Goal: Task Accomplishment & Management: Use online tool/utility

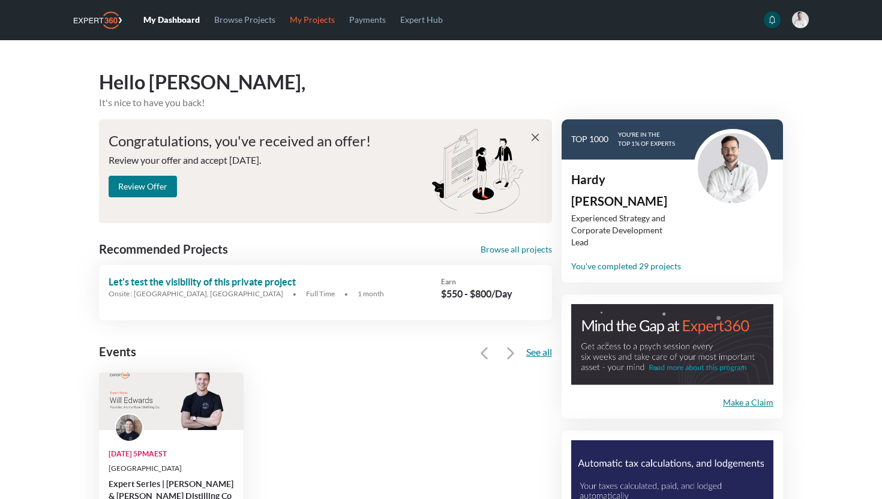
click at [306, 19] on link "My Projects" at bounding box center [312, 19] width 59 height 39
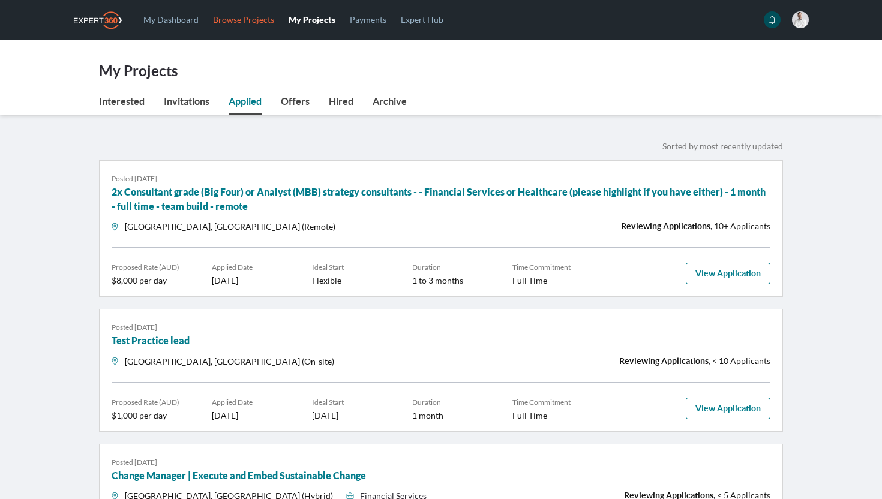
click at [224, 25] on link "Browse Projects" at bounding box center [244, 19] width 76 height 39
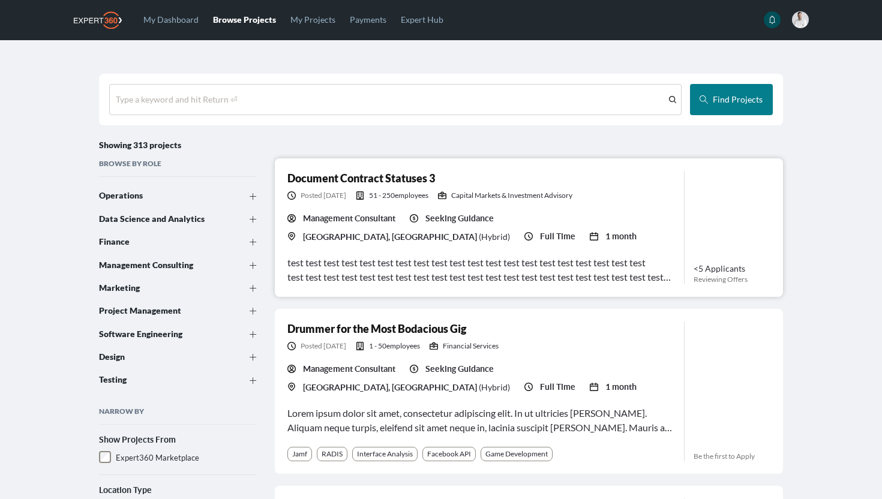
click at [415, 223] on icon at bounding box center [414, 218] width 8 height 8
